Goal: Transaction & Acquisition: Download file/media

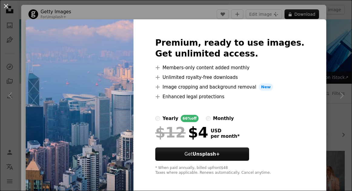
scroll to position [2380, 0]
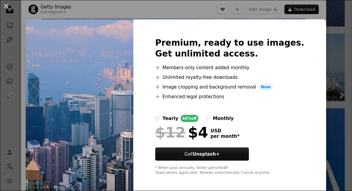
click at [320, 47] on div "An X shape Premium, ready to use images. Get unlimited access. A plus sign Memb…" at bounding box center [176, 95] width 352 height 191
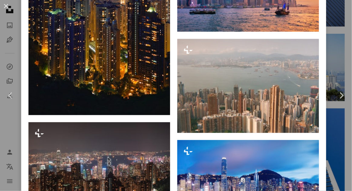
scroll to position [729, 0]
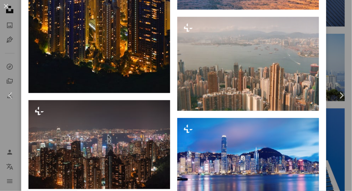
click at [349, 59] on div "An X shape Chevron left Chevron right Getty Images For Unsplash+ A heart A plus…" at bounding box center [176, 95] width 352 height 191
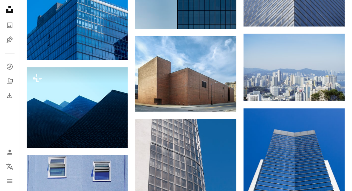
click at [341, 75] on img at bounding box center [294, 68] width 101 height 68
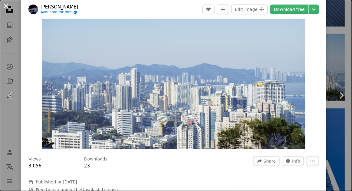
scroll to position [131, 0]
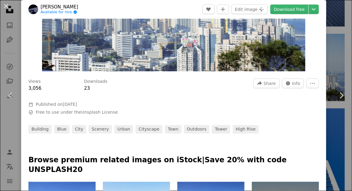
click at [344, 62] on div "An X shape Chevron left Chevron right [PERSON_NAME] Available for hire A checkm…" at bounding box center [176, 95] width 352 height 191
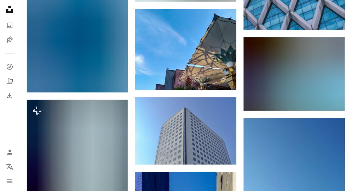
scroll to position [5053, 0]
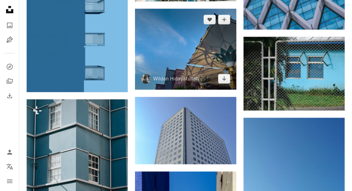
click at [218, 71] on img at bounding box center [185, 49] width 101 height 81
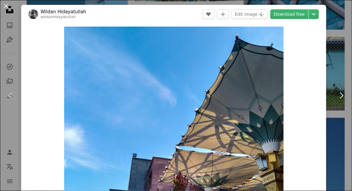
click at [348, 92] on link "Chevron right" at bounding box center [341, 96] width 21 height 58
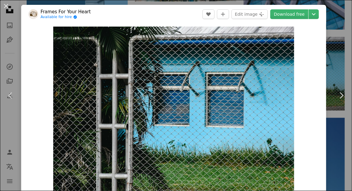
click at [344, 72] on div "An X shape Chevron left Chevron right Frames For Your Heart Available for hire …" at bounding box center [176, 95] width 352 height 191
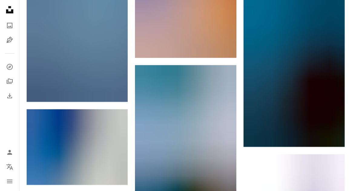
scroll to position [9207, 0]
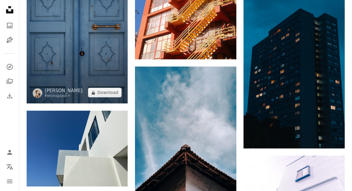
click at [34, 81] on img at bounding box center [77, 28] width 101 height 152
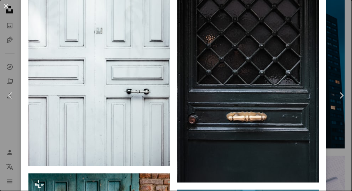
scroll to position [1202, 0]
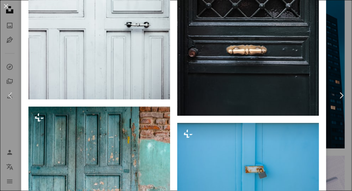
click at [346, 51] on div "An X shape Chevron left Chevron right [PERSON_NAME] For Unsplash+ A heart A plu…" at bounding box center [176, 95] width 352 height 191
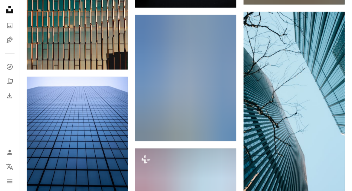
scroll to position [9874, 0]
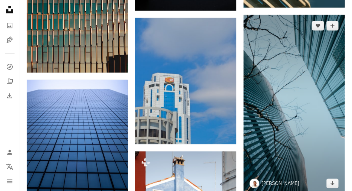
click at [302, 123] on img at bounding box center [294, 105] width 101 height 180
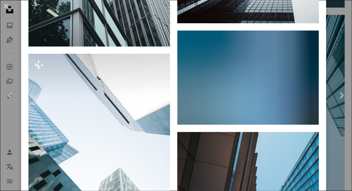
scroll to position [902, 0]
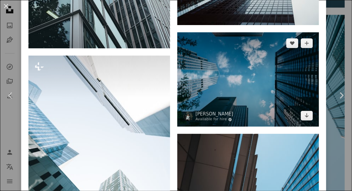
click at [296, 114] on img at bounding box center [249, 79] width 142 height 95
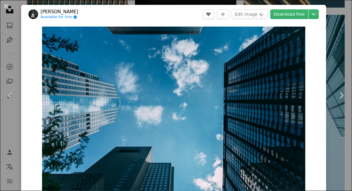
click at [301, 16] on link "Download free" at bounding box center [290, 14] width 38 height 10
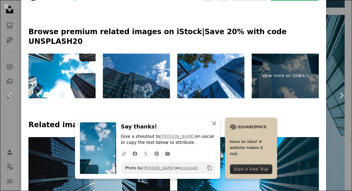
click at [215, 122] on icon "An X shape" at bounding box center [214, 123] width 7 height 7
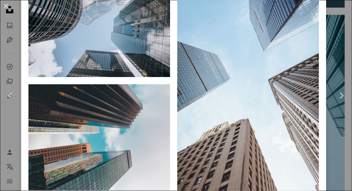
scroll to position [496, 0]
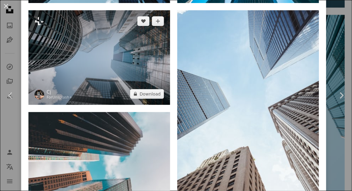
click at [39, 82] on img at bounding box center [99, 57] width 142 height 95
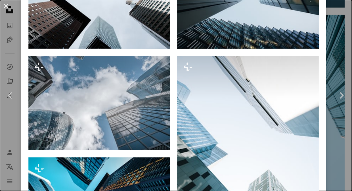
scroll to position [1142, 0]
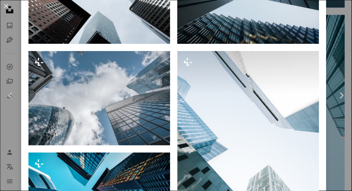
click at [11, 97] on icon at bounding box center [10, 95] width 4 height 6
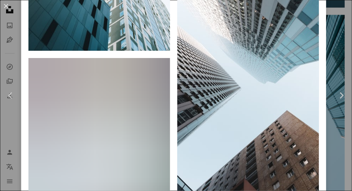
scroll to position [1164, 0]
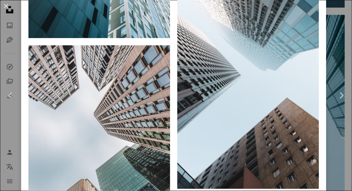
click at [14, 92] on icon "Chevron left" at bounding box center [11, 96] width 10 height 10
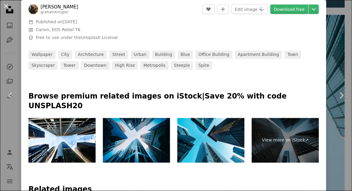
scroll to position [222, 0]
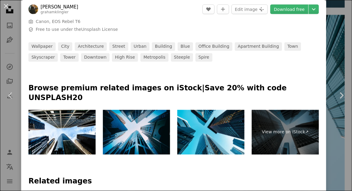
click at [338, 131] on div "An X shape Chevron left Chevron right [PERSON_NAME] grahamklingler A heart A pl…" at bounding box center [176, 95] width 352 height 191
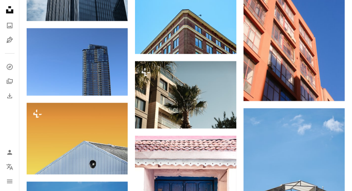
click at [310, 160] on img at bounding box center [294, 184] width 101 height 152
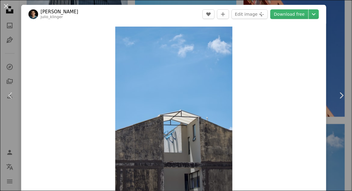
click at [11, 87] on link "Chevron left" at bounding box center [10, 96] width 21 height 58
click at [327, 148] on div "Zoom in" at bounding box center [173, 115] width 305 height 182
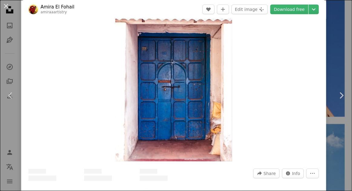
click at [342, 67] on link "Chevron right" at bounding box center [341, 96] width 21 height 58
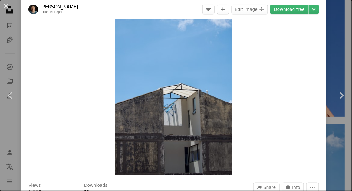
scroll to position [33, 0]
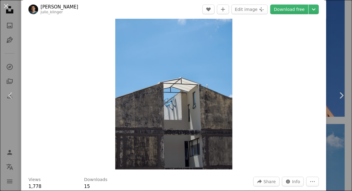
click at [343, 49] on div "An X shape Chevron left Chevron right [PERSON_NAME] julio_klinger A heart A plu…" at bounding box center [176, 95] width 352 height 191
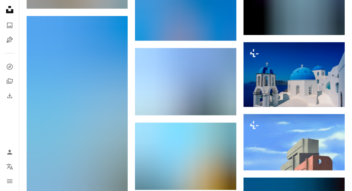
scroll to position [18370, 0]
